Goal: Transaction & Acquisition: Book appointment/travel/reservation

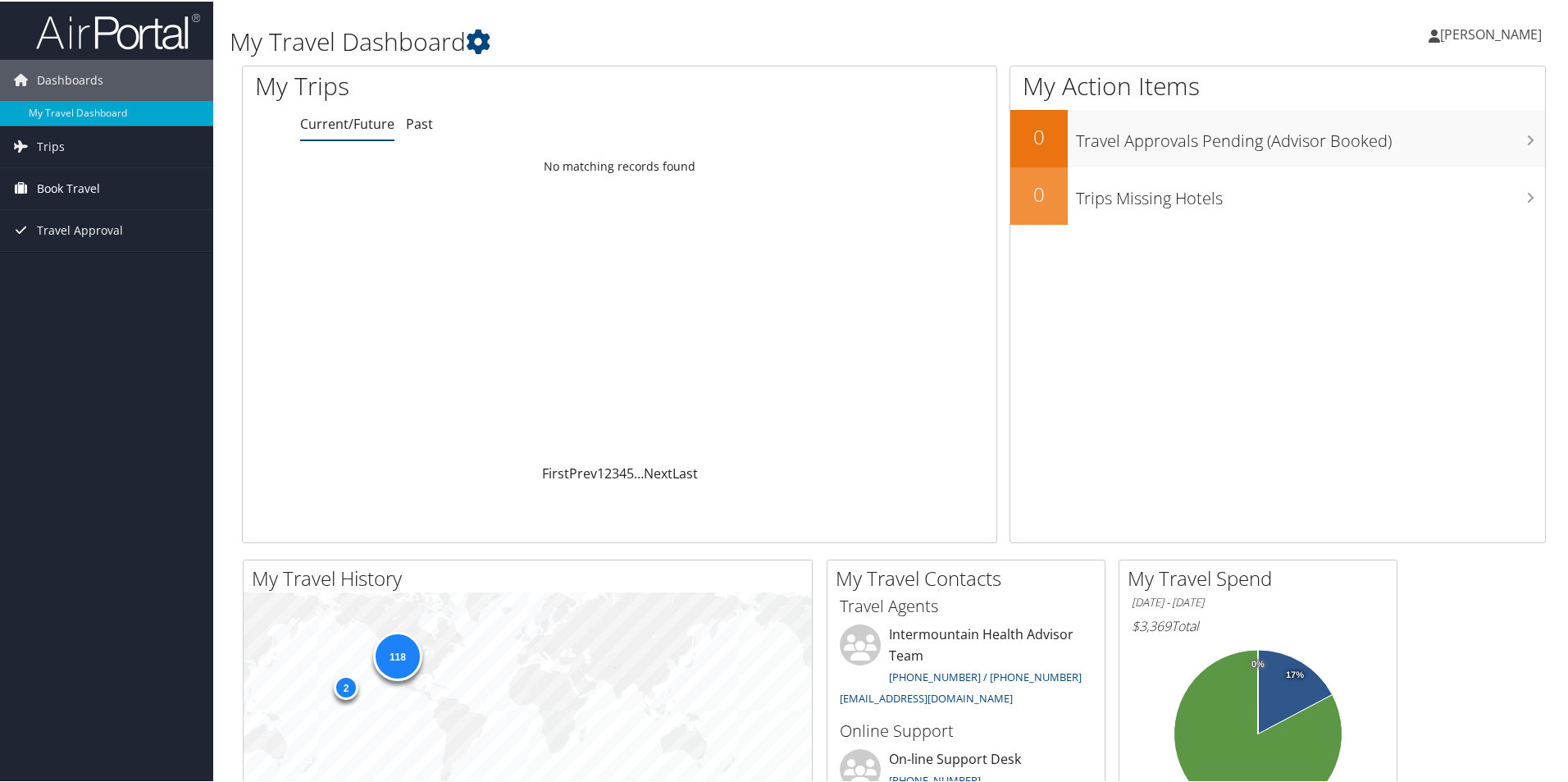
click at [73, 188] on span "Book Travel" at bounding box center [68, 187] width 63 height 41
click at [85, 273] on link "Book/Manage Online Trips" at bounding box center [107, 268] width 214 height 25
